Goal: Find specific page/section: Find specific page/section

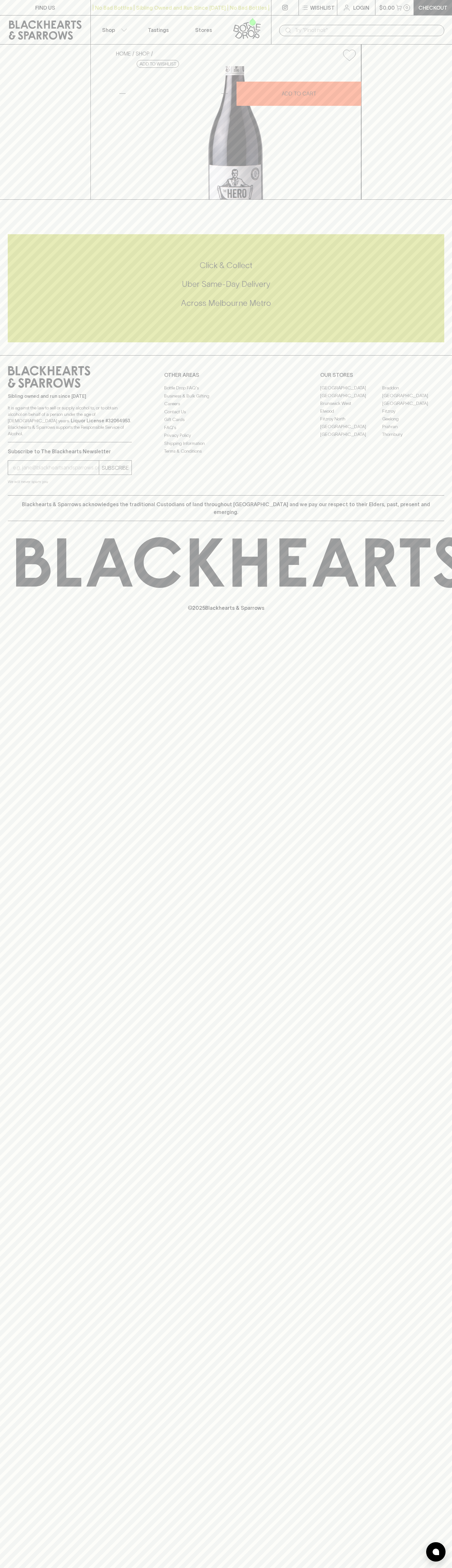
click at [328, 22] on div "​" at bounding box center [362, 30] width 181 height 29
click at [436, 309] on h5 "Across Melbourne Metro" at bounding box center [226, 303] width 436 height 11
click at [416, 1567] on html "FIND US | No Bad Bottles | Sibling Owned and Run Since 2006 | No Bad Bottles | …" at bounding box center [226, 784] width 452 height 1568
click at [21, 611] on p "© 2025 Blackhearts & Sparrows" at bounding box center [226, 599] width 452 height 24
